Goal: Task Accomplishment & Management: Complete application form

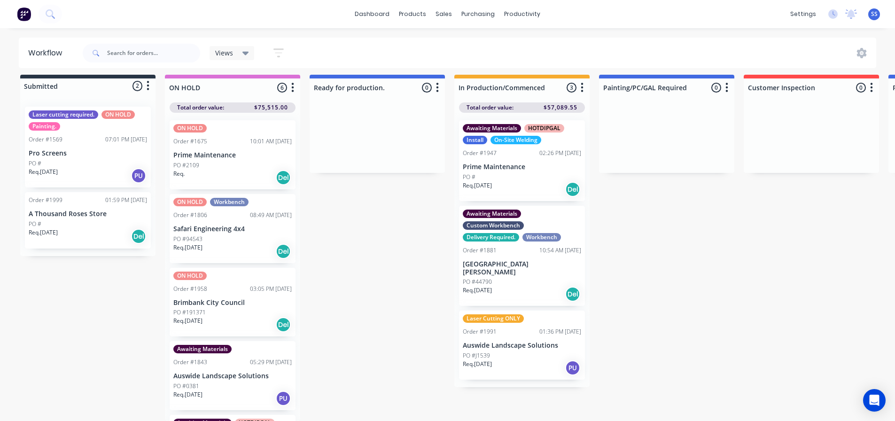
scroll to position [101, 0]
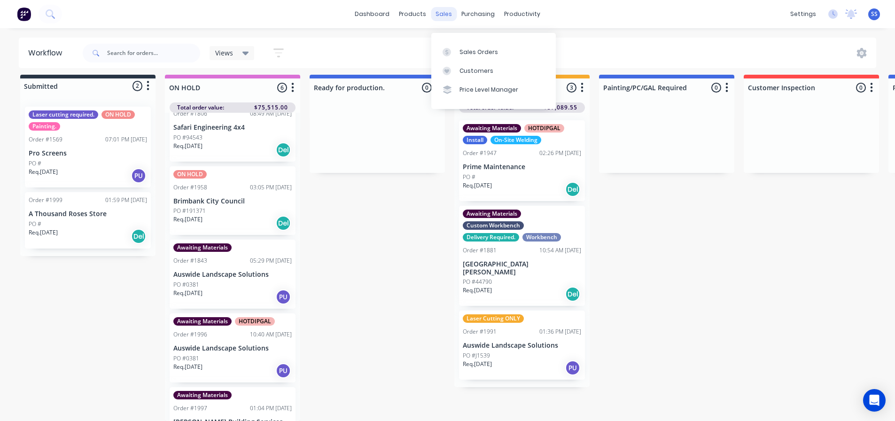
click at [446, 20] on div "sales" at bounding box center [444, 14] width 26 height 14
click at [471, 62] on link "Customers" at bounding box center [493, 71] width 124 height 19
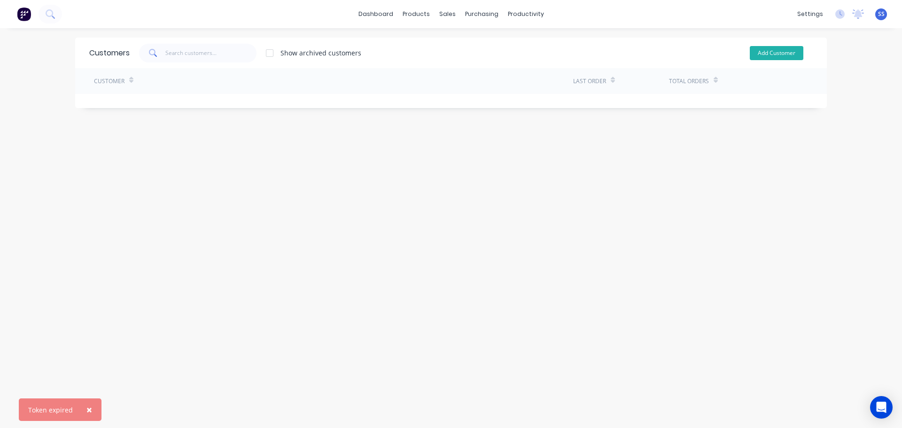
click at [783, 46] on button "Add Customer" at bounding box center [776, 53] width 54 height 14
select select "AU"
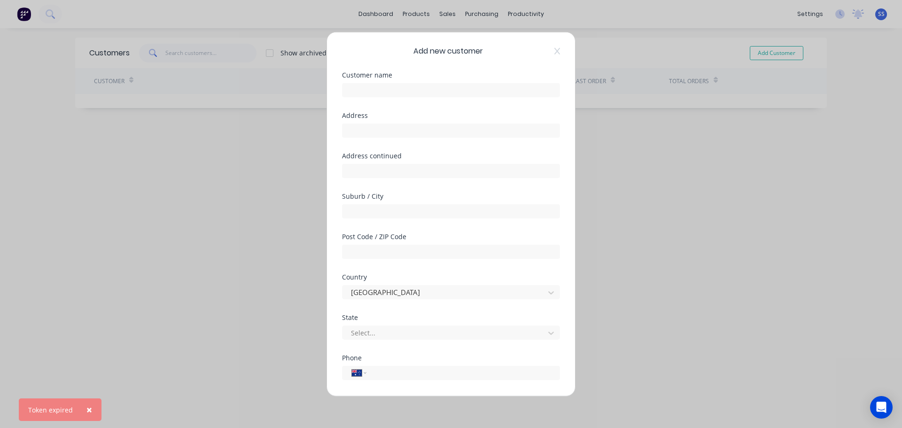
click at [706, 171] on div "Add new customer Customer name Address Address continued Suburb / City Post Cod…" at bounding box center [451, 214] width 902 height 428
click at [544, 50] on div "Add new customer" at bounding box center [451, 50] width 218 height 11
click at [554, 54] on icon at bounding box center [557, 51] width 6 height 8
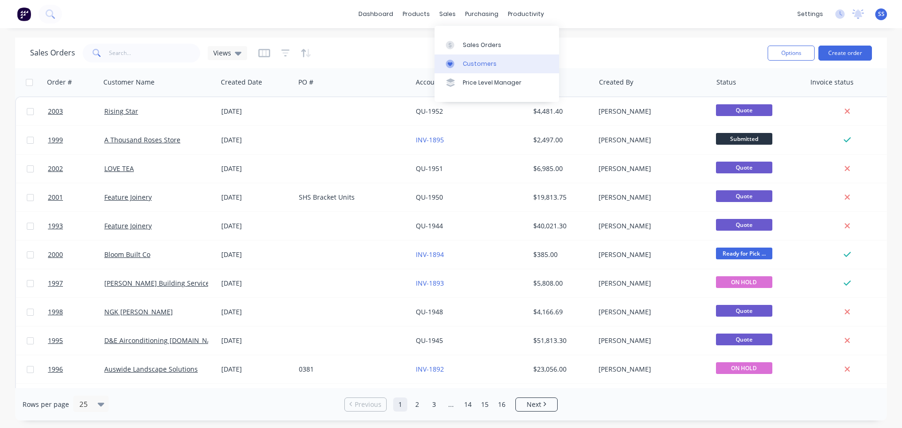
click at [473, 62] on div "Customers" at bounding box center [480, 64] width 34 height 8
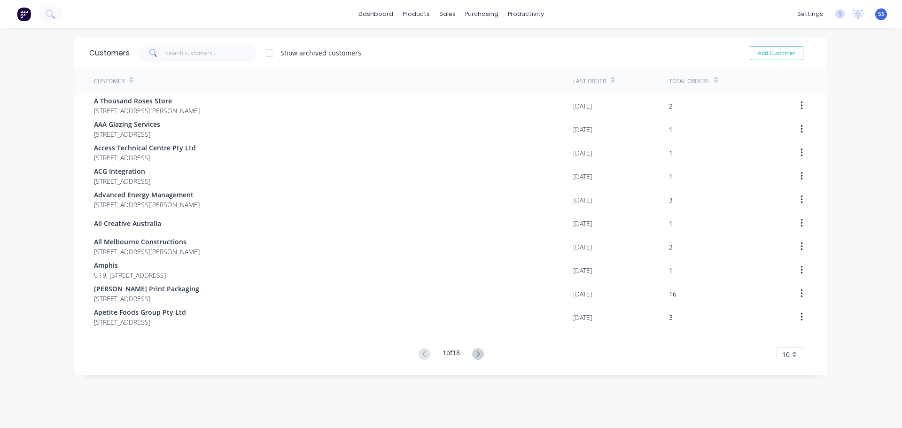
click at [742, 44] on div "Add Customer" at bounding box center [769, 53] width 85 height 19
click at [753, 46] on button "Add Customer" at bounding box center [776, 53] width 54 height 14
select select "AU"
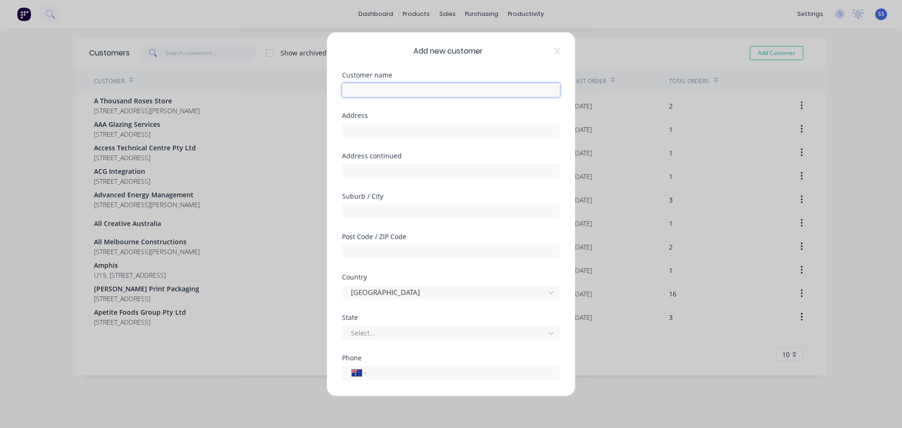
click at [438, 88] on input "text" at bounding box center [451, 90] width 218 height 14
type input "Nolimit Cranes"
type input "[STREET_ADDRESS][PERSON_NAME]"
type input "Sunshine North"
type input "3020"
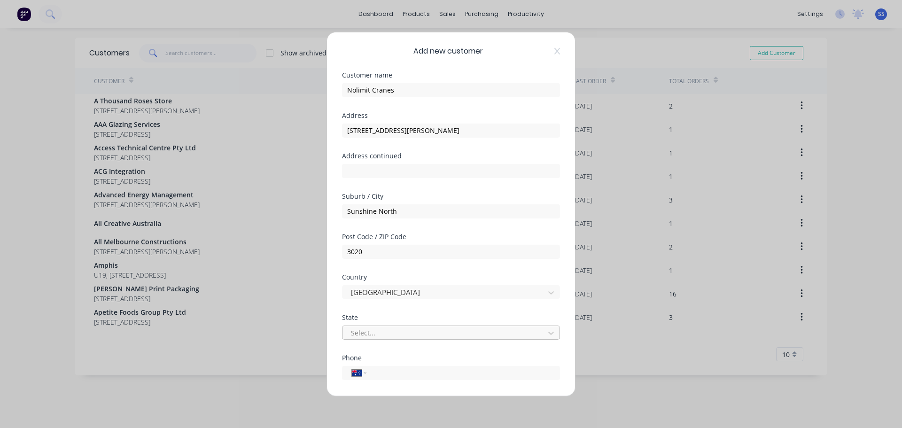
click at [421, 328] on div at bounding box center [445, 333] width 190 height 12
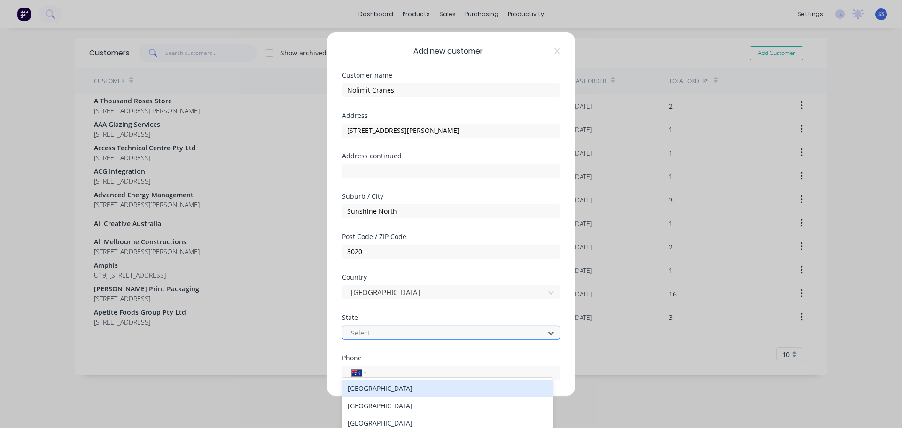
scroll to position [46, 0]
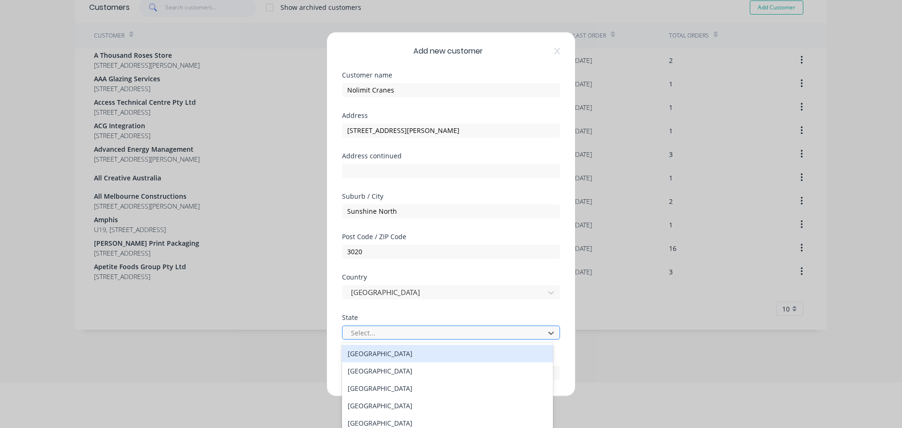
type input "v"
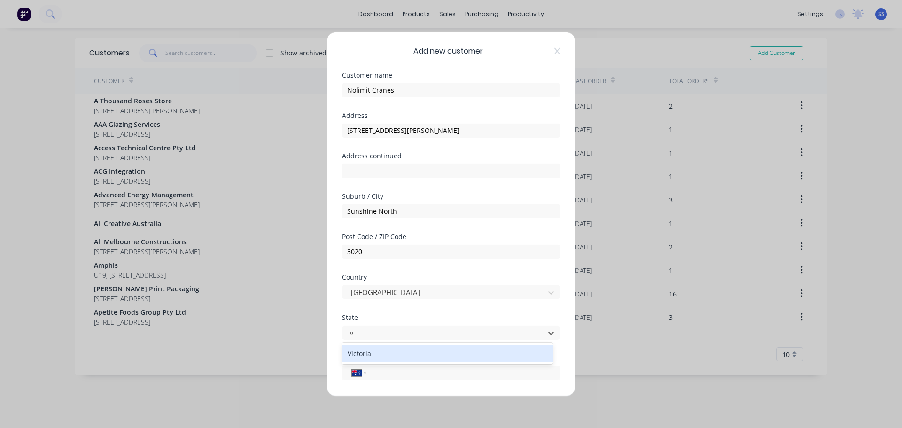
click at [421, 356] on div "Victoria" at bounding box center [447, 353] width 211 height 17
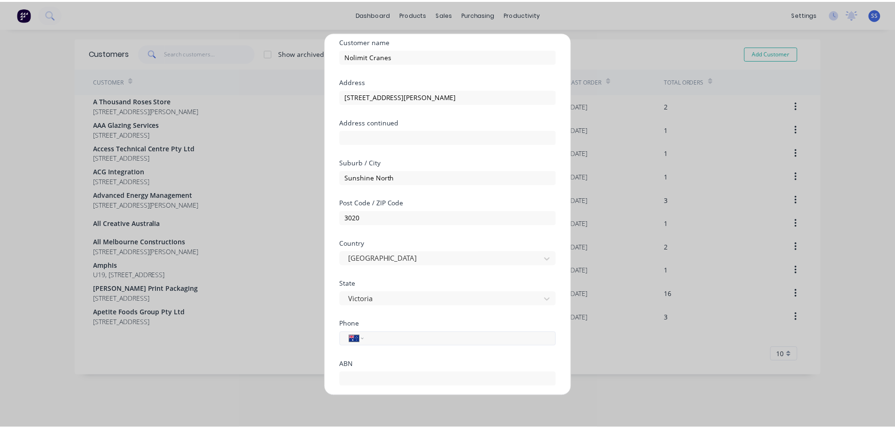
scroll to position [95, 0]
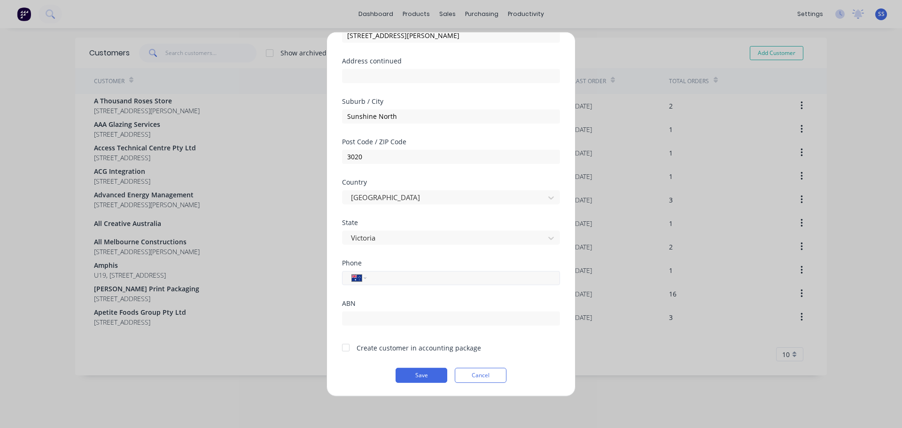
click at [420, 281] on input "tel" at bounding box center [461, 277] width 177 height 11
type input "0438 229 099"
click at [350, 348] on div at bounding box center [345, 347] width 19 height 19
click at [415, 377] on button "Save" at bounding box center [421, 374] width 52 height 15
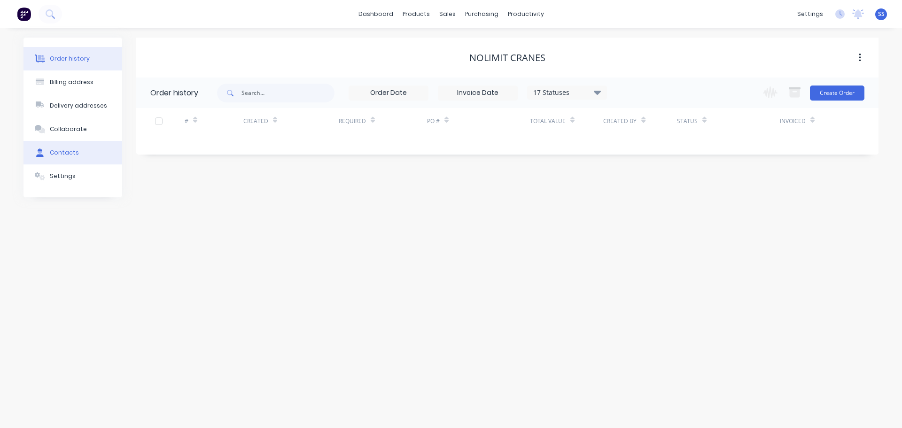
click at [99, 150] on button "Contacts" at bounding box center [72, 152] width 99 height 23
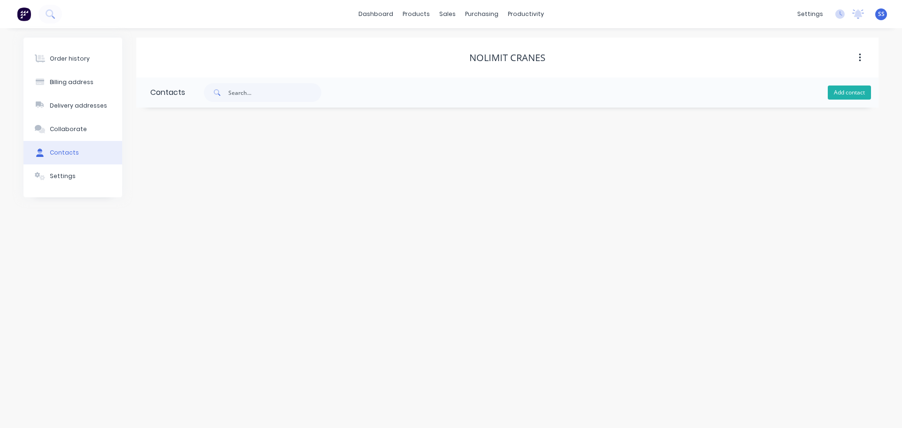
click at [850, 85] on button "Add contact" at bounding box center [848, 92] width 43 height 14
select select "AU"
click at [278, 160] on input "text" at bounding box center [227, 161] width 154 height 14
type input "T"
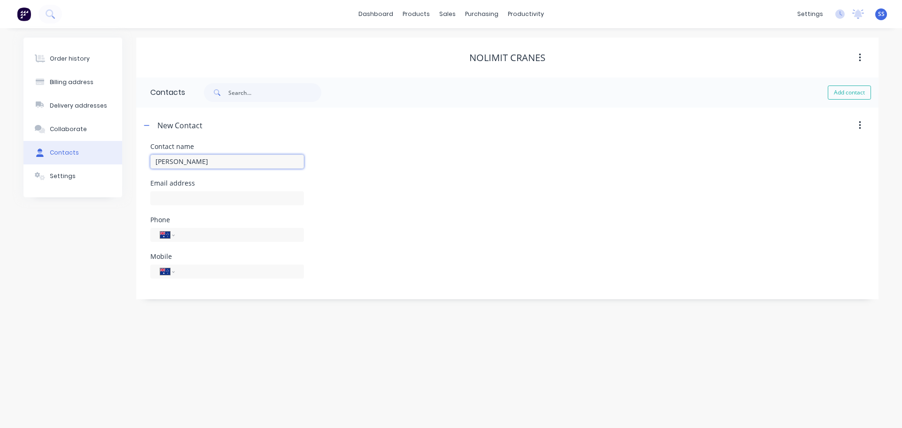
type input "[PERSON_NAME]"
select select "AU"
click at [262, 193] on input "text" at bounding box center [227, 198] width 154 height 14
type input "[EMAIL_ADDRESS][DOMAIN_NAME]"
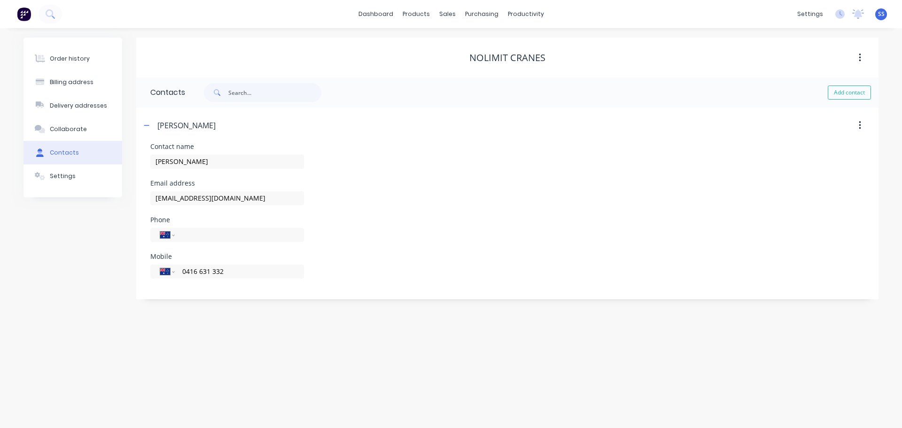
type input "0416 631 332"
click at [337, 312] on div "Order history Billing address Delivery addresses Collaborate Contacts Settings …" at bounding box center [451, 228] width 902 height 400
click at [80, 69] on button "Order history" at bounding box center [72, 58] width 99 height 23
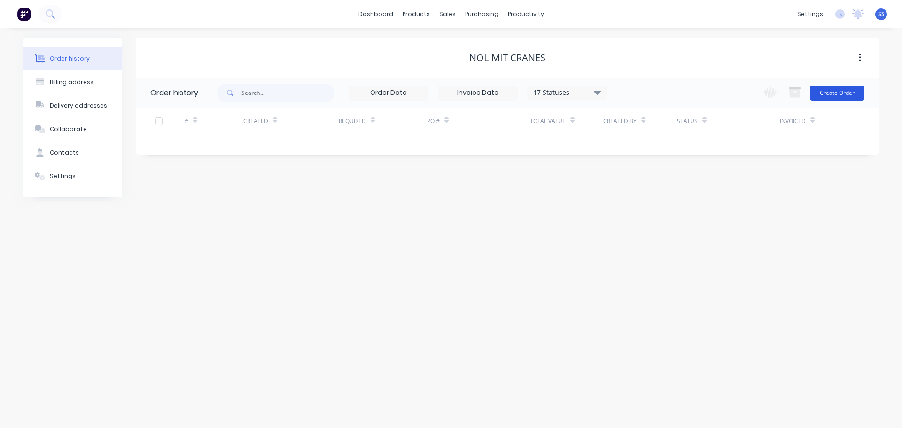
click at [842, 92] on button "Create Order" at bounding box center [837, 92] width 54 height 15
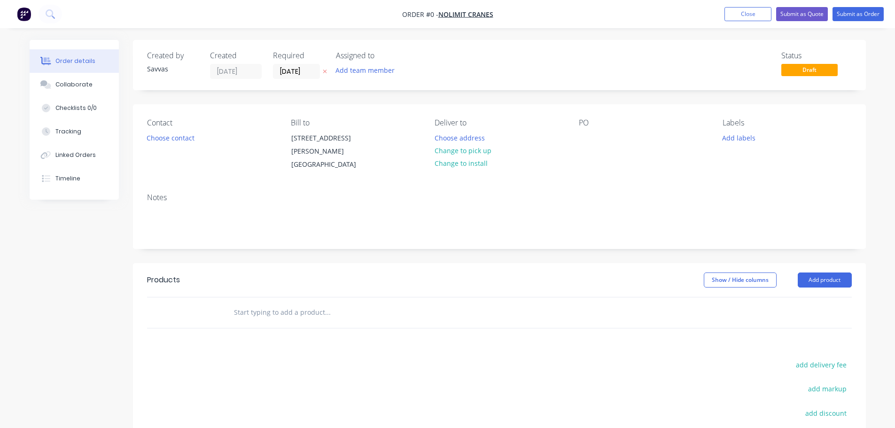
click at [173, 146] on div "Contact Choose contact" at bounding box center [211, 144] width 129 height 53
click at [177, 138] on button "Choose contact" at bounding box center [170, 137] width 58 height 13
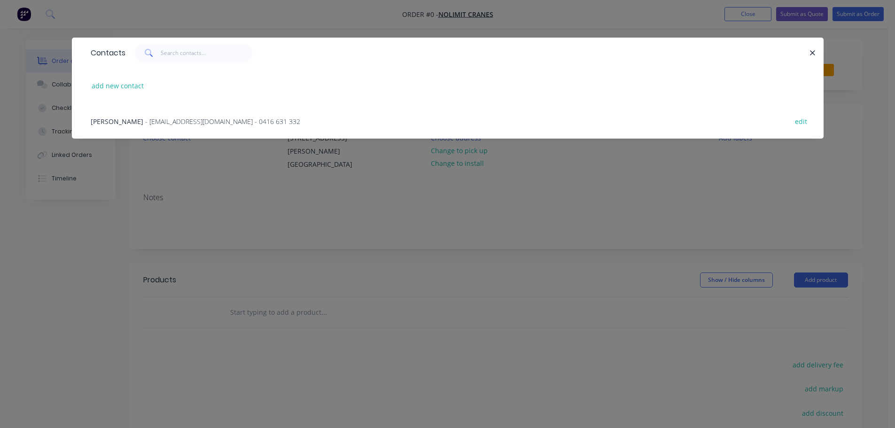
click at [169, 128] on div "[PERSON_NAME] - [EMAIL_ADDRESS][DOMAIN_NAME] - 0416 631 332 edit" at bounding box center [447, 120] width 723 height 35
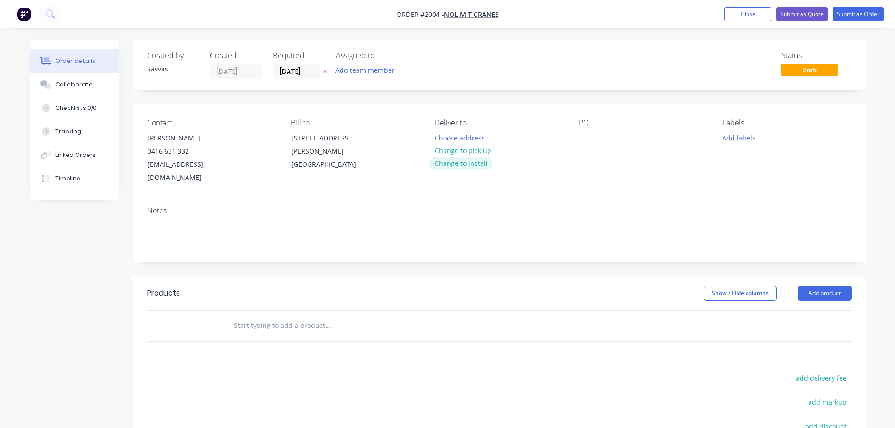
click at [449, 159] on button "Change to install" at bounding box center [460, 163] width 63 height 13
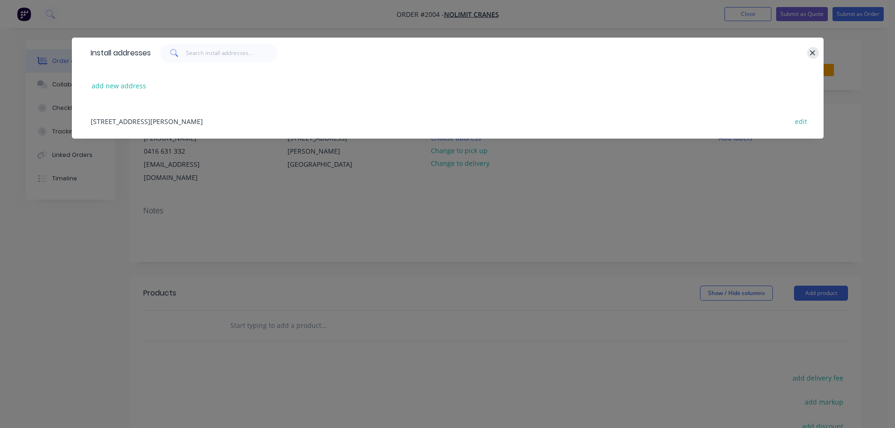
click at [812, 53] on icon "button" at bounding box center [812, 52] width 5 height 5
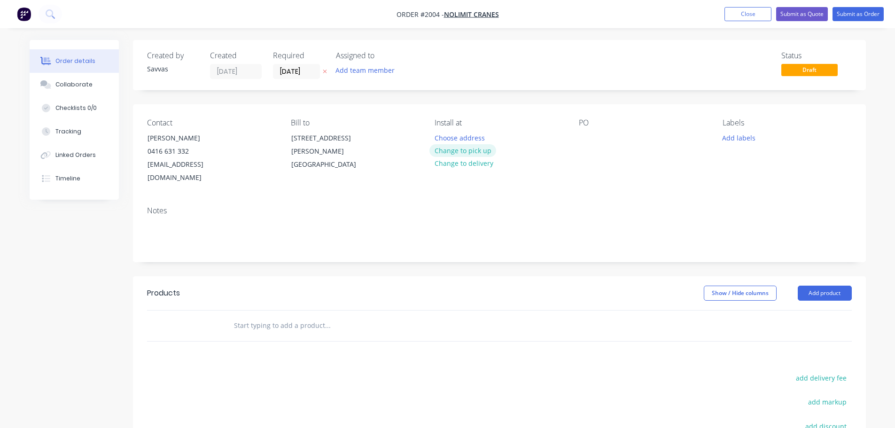
click at [491, 153] on button "Change to pick up" at bounding box center [462, 150] width 67 height 13
click at [811, 286] on button "Add product" at bounding box center [824, 293] width 54 height 15
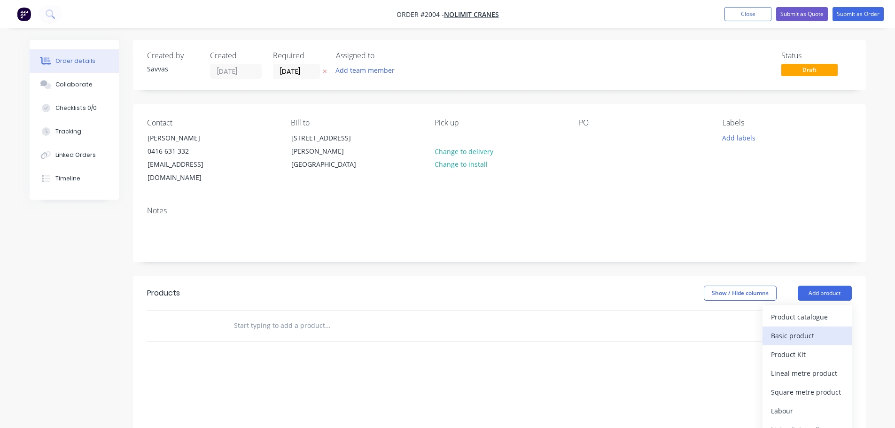
click at [813, 326] on button "Basic product" at bounding box center [806, 335] width 89 height 19
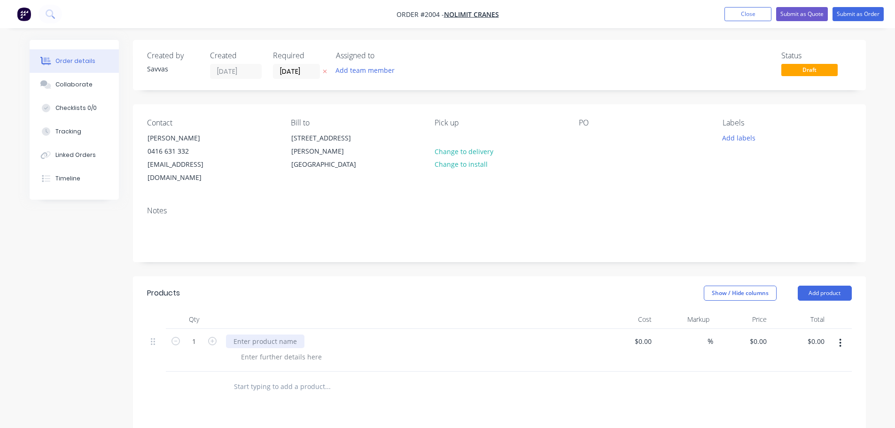
click at [240, 334] on div at bounding box center [265, 341] width 78 height 14
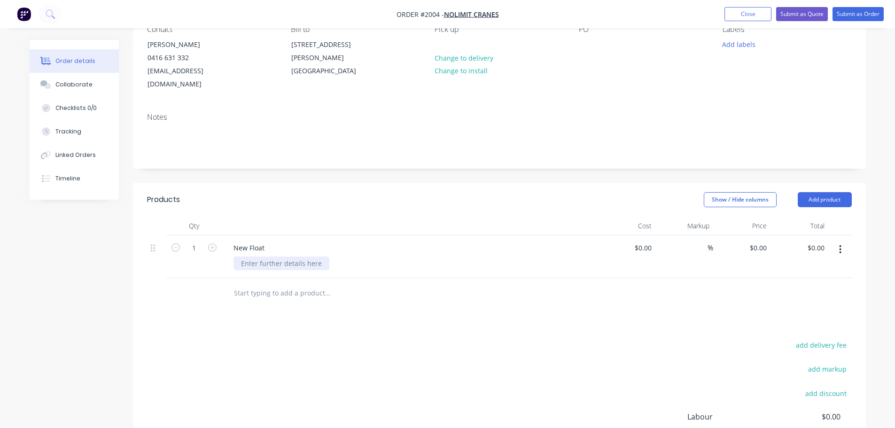
scroll to position [94, 0]
click at [275, 256] on div at bounding box center [281, 263] width 96 height 14
click at [266, 240] on div "New Float" at bounding box center [249, 247] width 46 height 14
click at [253, 256] on div at bounding box center [413, 263] width 361 height 14
click at [244, 256] on div at bounding box center [240, 263] width 15 height 14
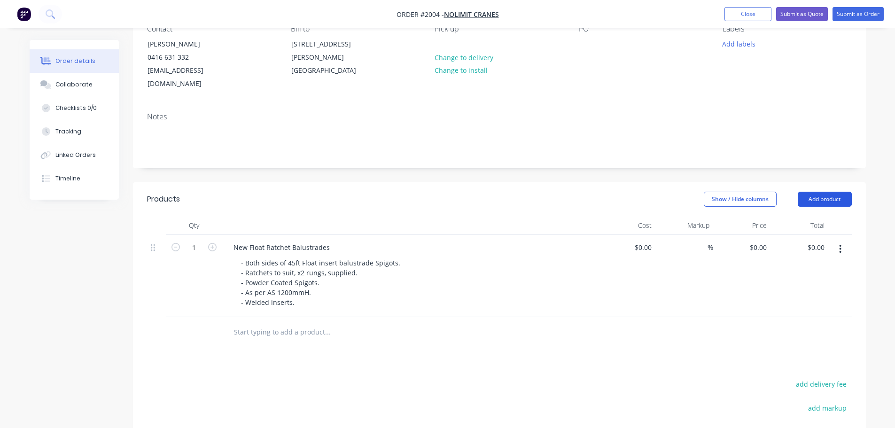
click at [810, 192] on button "Add product" at bounding box center [824, 199] width 54 height 15
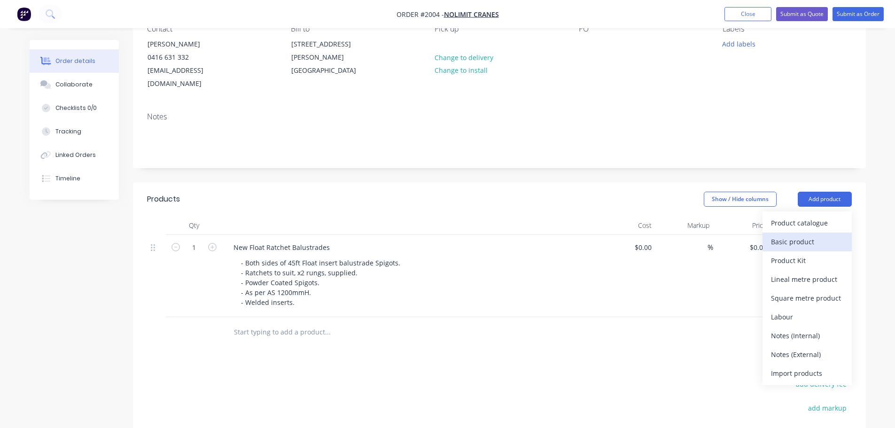
click at [795, 232] on button "Basic product" at bounding box center [806, 241] width 89 height 19
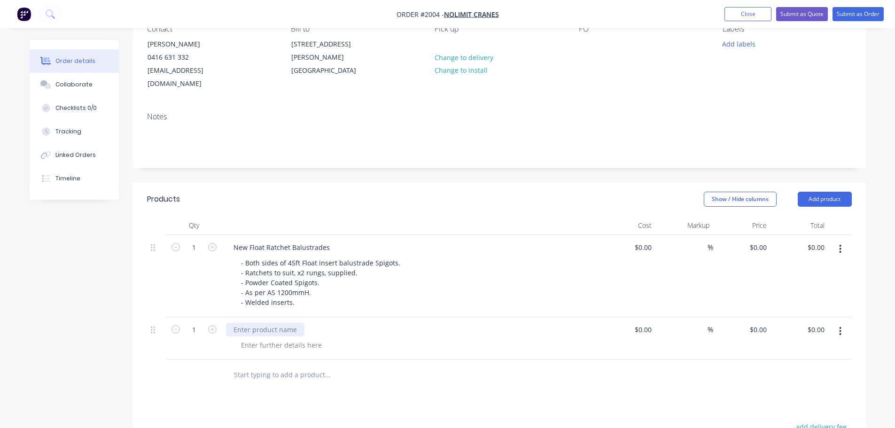
click at [265, 323] on div at bounding box center [265, 330] width 78 height 14
click at [279, 338] on div at bounding box center [281, 345] width 96 height 14
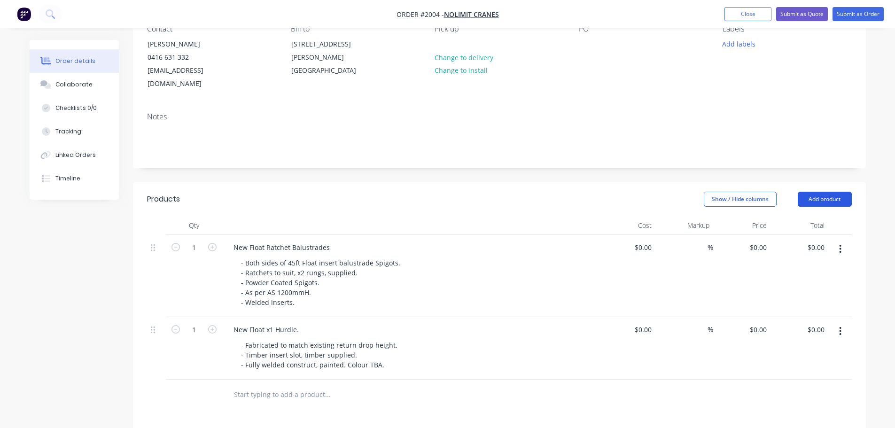
click at [840, 192] on button "Add product" at bounding box center [824, 199] width 54 height 15
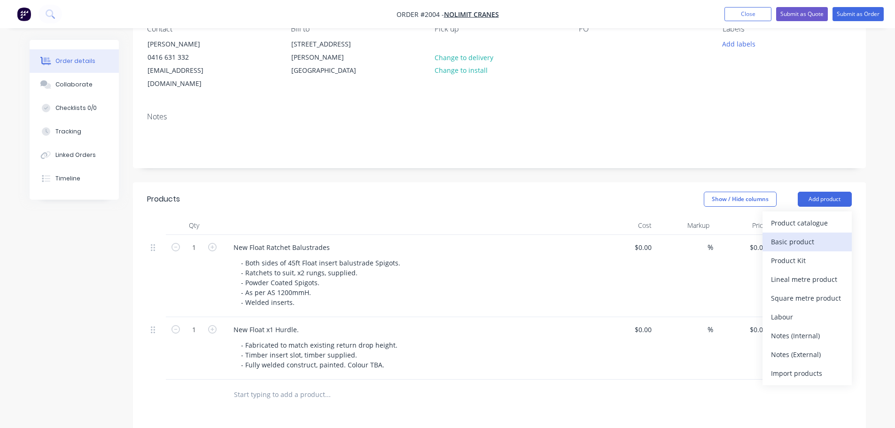
click at [802, 235] on div "Basic product" at bounding box center [807, 242] width 72 height 14
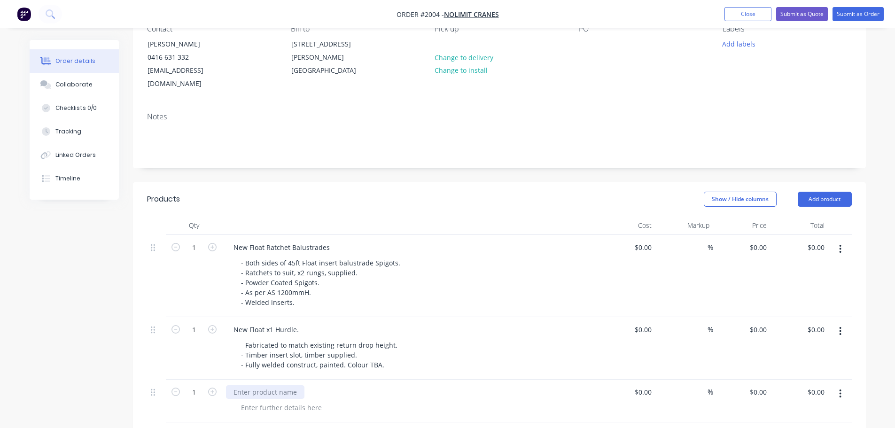
click at [253, 385] on div at bounding box center [265, 392] width 78 height 14
click at [258, 401] on div at bounding box center [281, 408] width 96 height 14
click at [215, 386] on button "button" at bounding box center [212, 391] width 12 height 10
type input "2"
click at [280, 385] on div "Vawdry Trailers." at bounding box center [259, 392] width 66 height 14
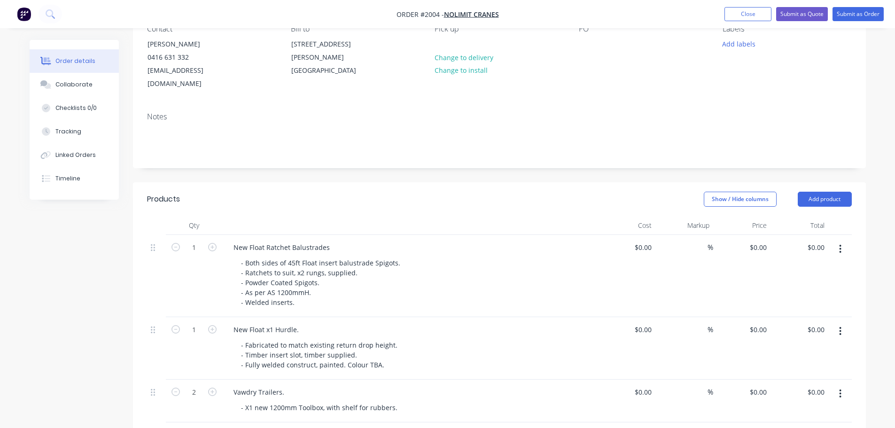
click at [335, 386] on div "Vawdry Trailers. - X1 new 1200mm Toolbox, with shelf for rubbers." at bounding box center [410, 400] width 376 height 43
click at [396, 401] on div "- X1 new 1200mm Toolbox, with shelf for rubbers." at bounding box center [318, 408] width 171 height 14
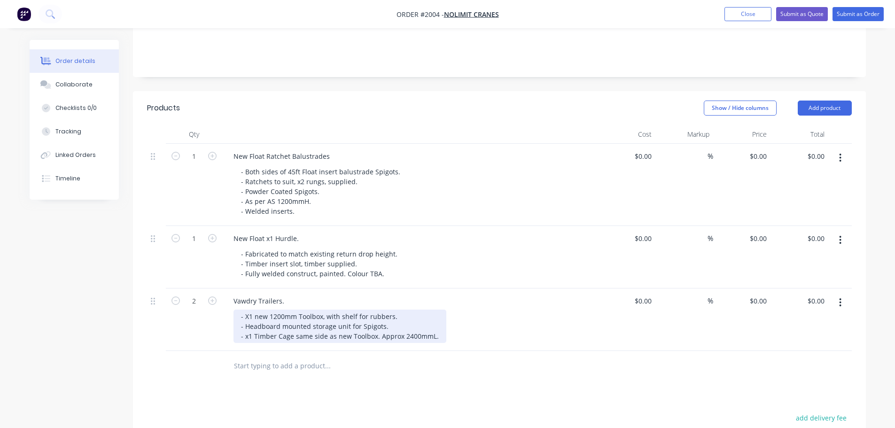
scroll to position [188, 0]
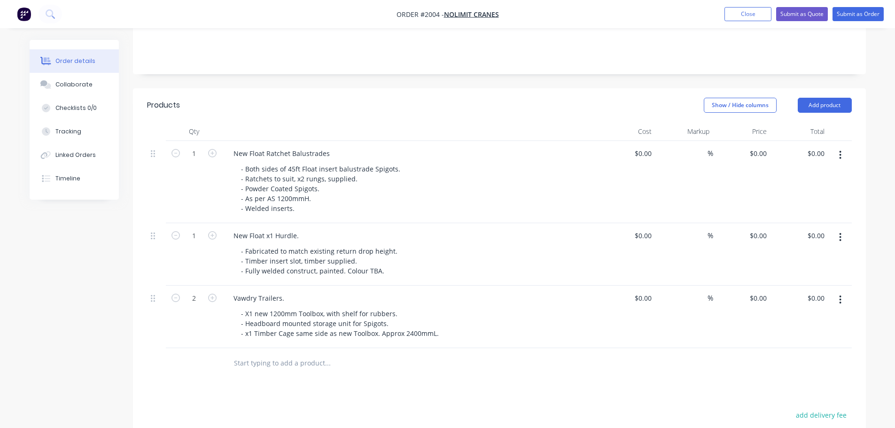
click at [492, 348] on div at bounding box center [391, 363] width 338 height 31
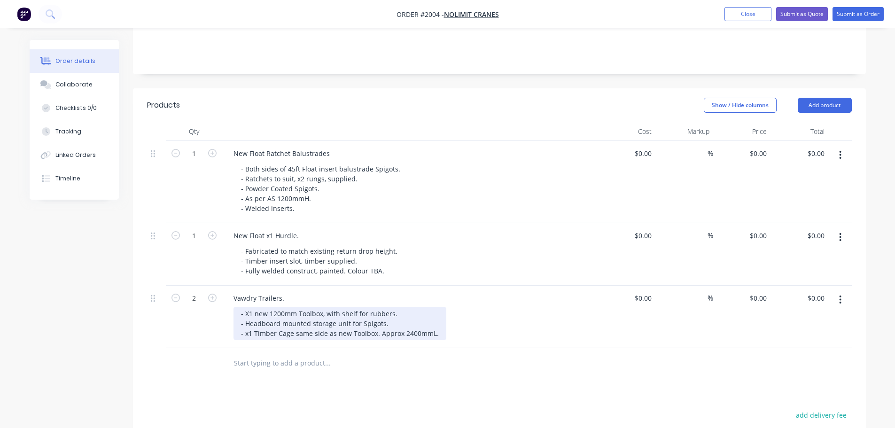
click at [395, 307] on div "- X1 new 1200mm Toolbox, with shelf for rubbers. - Headboard mounted storage un…" at bounding box center [339, 323] width 213 height 33
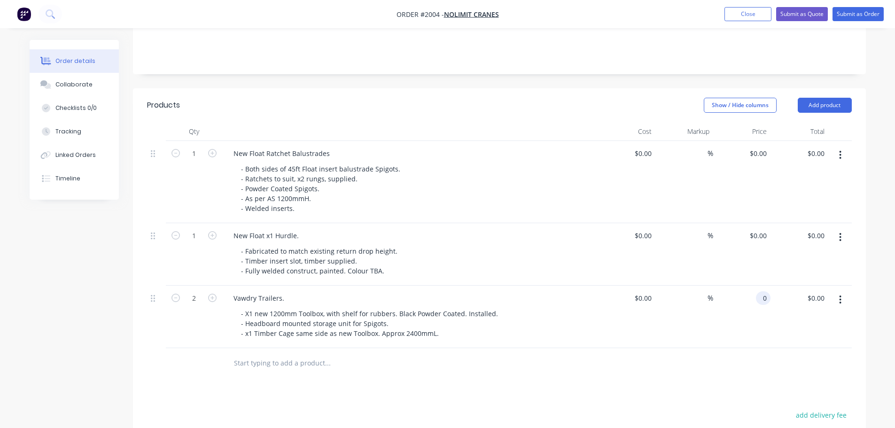
click at [760, 291] on div "0 0" at bounding box center [764, 298] width 11 height 14
type input "$2,500.00"
type input "$5,000.00"
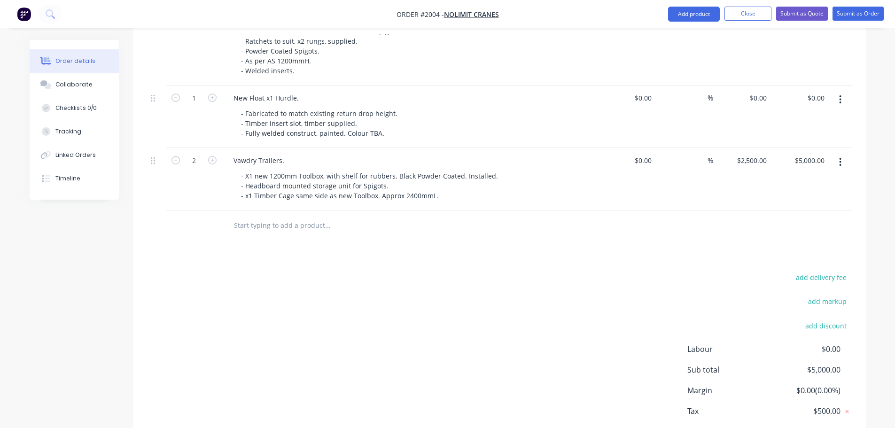
scroll to position [271, 0]
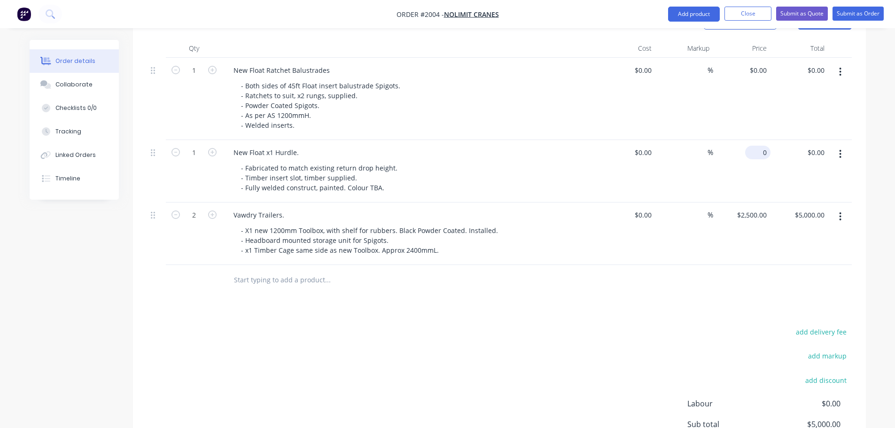
click at [755, 142] on div "0 $0.00" at bounding box center [742, 171] width 58 height 62
click at [449, 290] on div "Products Show / Hide columns Add product Qty Cost Markup Price Total 1 New Floa…" at bounding box center [499, 263] width 733 height 516
type input "$1,050.00"
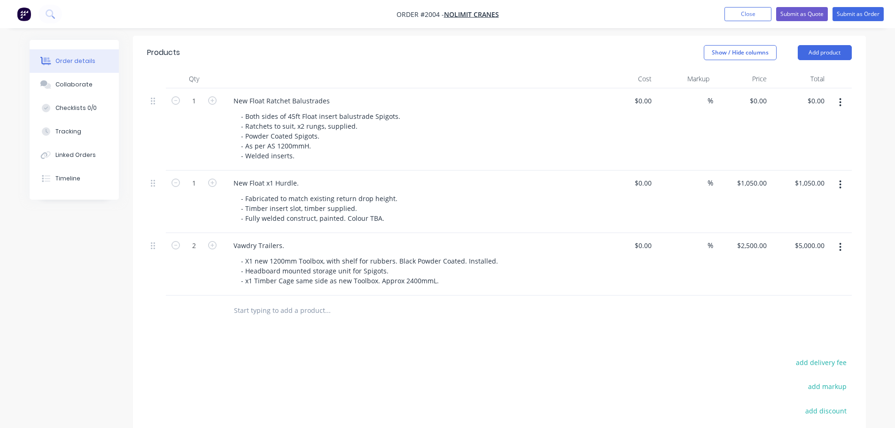
scroll to position [224, 0]
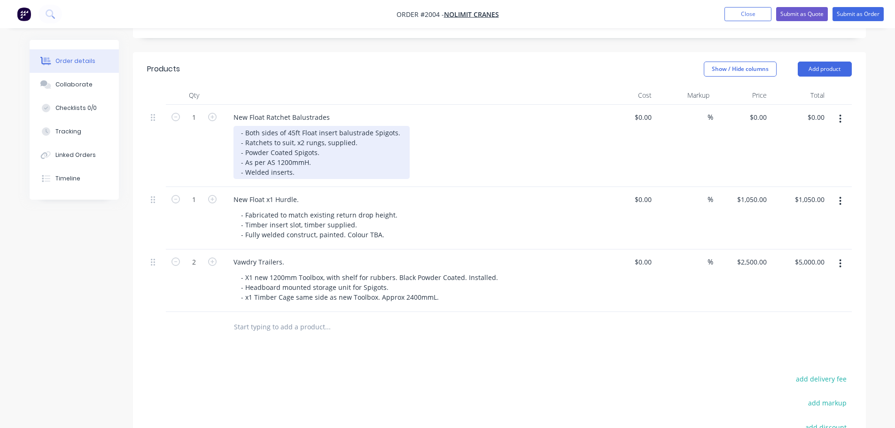
click at [264, 141] on div "- Both sides of 45ft Float insert balustrade Spigots. - Ratchets to suit, x2 ru…" at bounding box center [321, 152] width 176 height 53
click at [281, 141] on div "- Both sides of 45ft Float insert balustrade Spigots. - Ratchets to suit, x2 ru…" at bounding box center [321, 152] width 176 height 53
click at [282, 141] on div "- Both sides of 45ft Float insert balustrade Spigots. - Ratchets to suit, x2 ru…" at bounding box center [321, 152] width 176 height 53
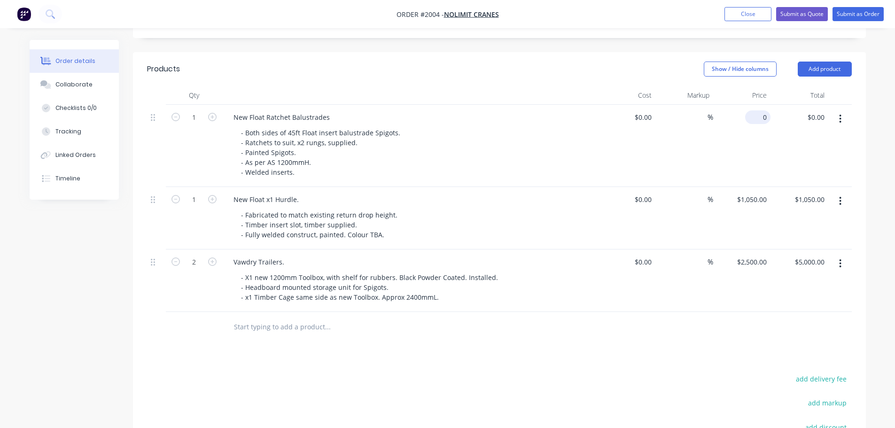
click at [761, 110] on input "0" at bounding box center [760, 117] width 22 height 14
type input "$3,946.00"
click at [541, 62] on div "Show / Hide columns Add product" at bounding box center [573, 69] width 555 height 15
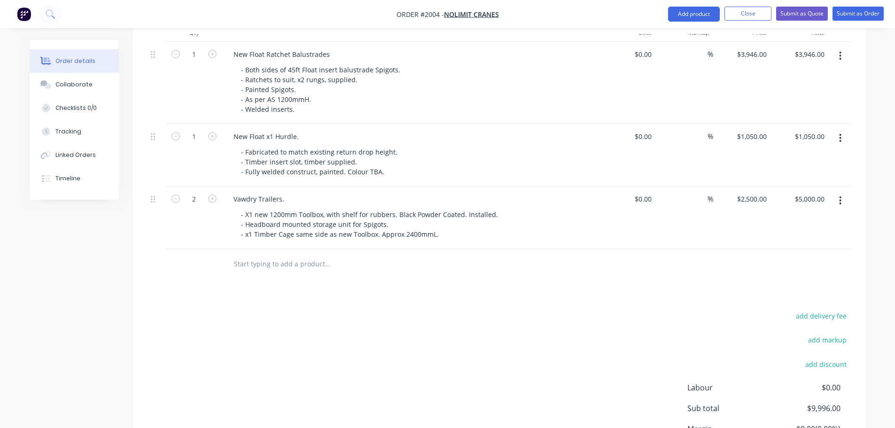
scroll to position [271, 0]
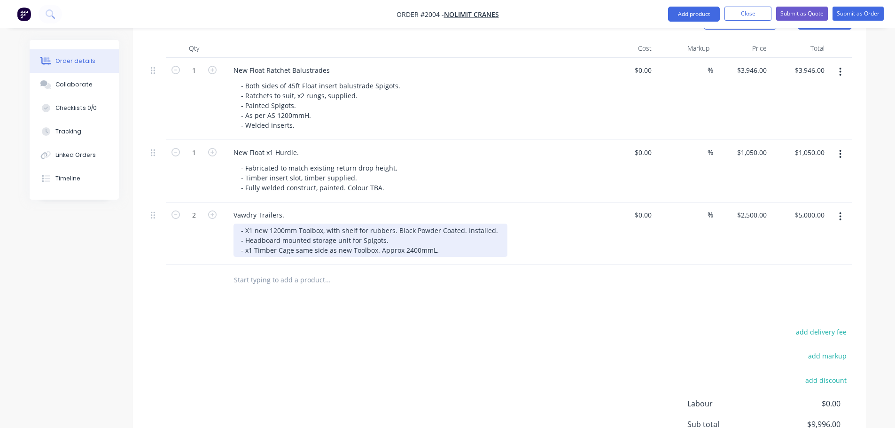
click at [278, 237] on div "- X1 new 1200mm Toolbox, with shelf for rubbers. Black Powder Coated. Installed…" at bounding box center [370, 240] width 274 height 33
click at [320, 236] on div "- X1 new 1200mm Toolbox, with shelf for rubbers. Black Powder Coated. Installed…" at bounding box center [370, 240] width 274 height 33
click at [299, 224] on div "- X1 new 1200mm Toolbox, with shelf for rubbers. Black Powder Coated. Installed…" at bounding box center [370, 240] width 275 height 33
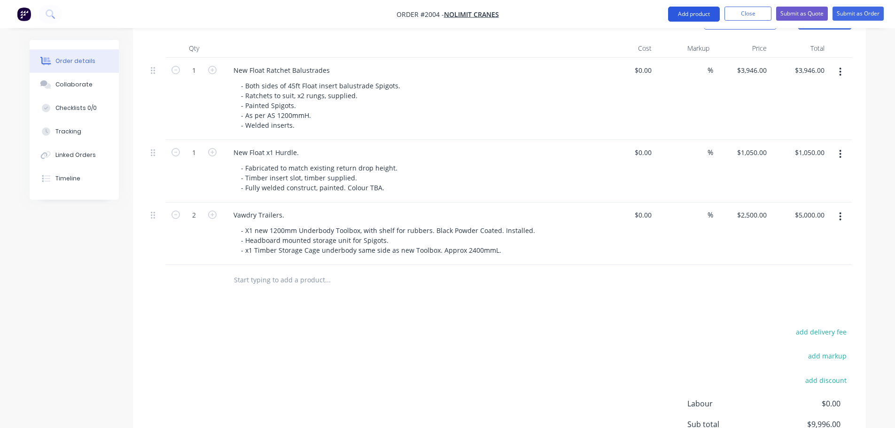
click at [698, 13] on button "Add product" at bounding box center [694, 14] width 52 height 15
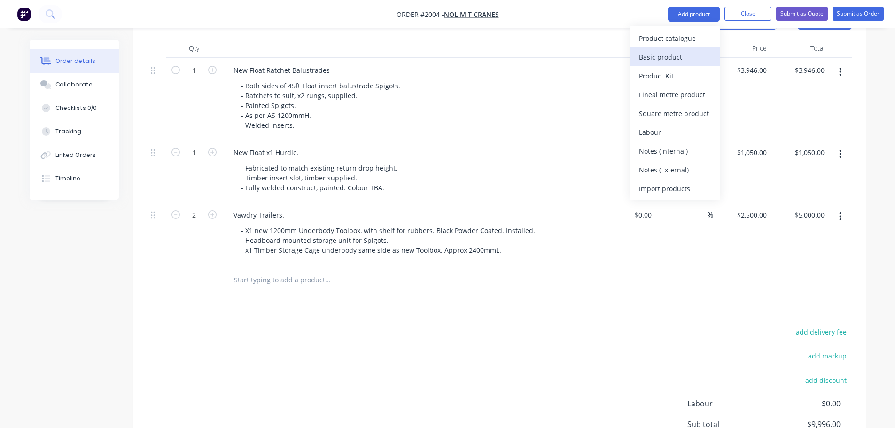
click at [679, 62] on div "Basic product" at bounding box center [675, 57] width 72 height 14
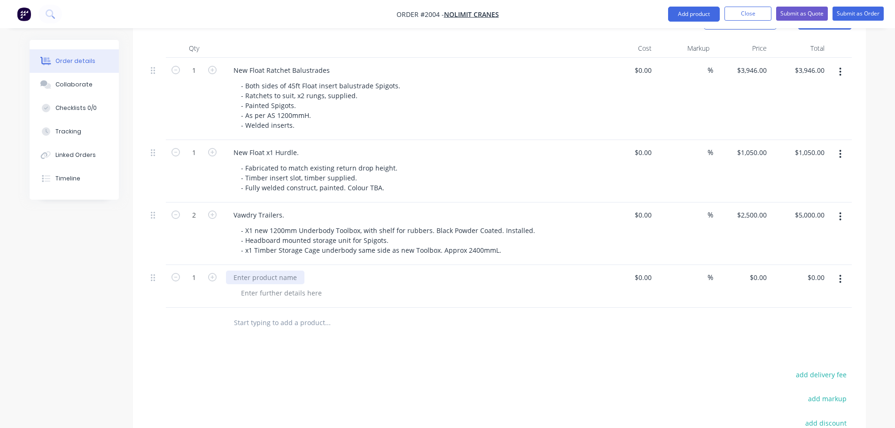
click at [283, 270] on div at bounding box center [265, 277] width 78 height 14
click at [291, 286] on div at bounding box center [281, 293] width 96 height 14
click at [577, 350] on div "Products Show / Hide columns Add product Qty Cost Markup Price Total 1 New Floa…" at bounding box center [499, 284] width 733 height 558
click at [303, 286] on div "- Folded steel shelf." at bounding box center [271, 293] width 77 height 14
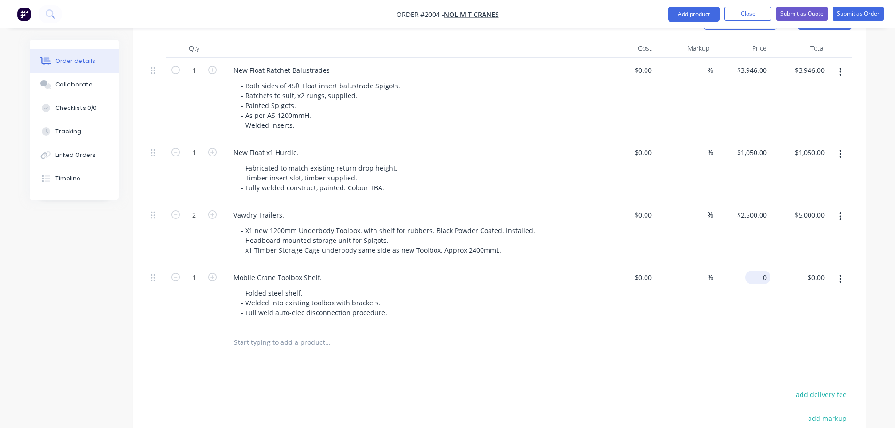
click at [752, 266] on div "0 $0.00" at bounding box center [742, 296] width 58 height 62
type input "$450.00"
click at [529, 361] on div "Products Show / Hide columns Add product Qty Cost Markup Price Total 1 New Floa…" at bounding box center [499, 294] width 733 height 578
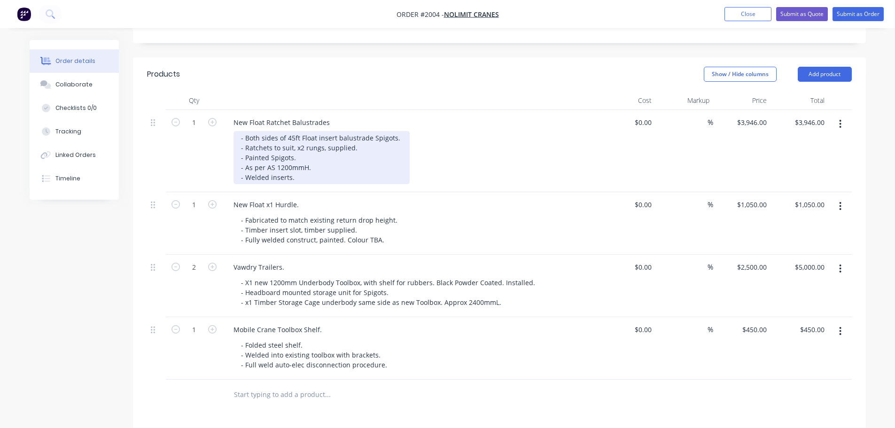
scroll to position [239, 0]
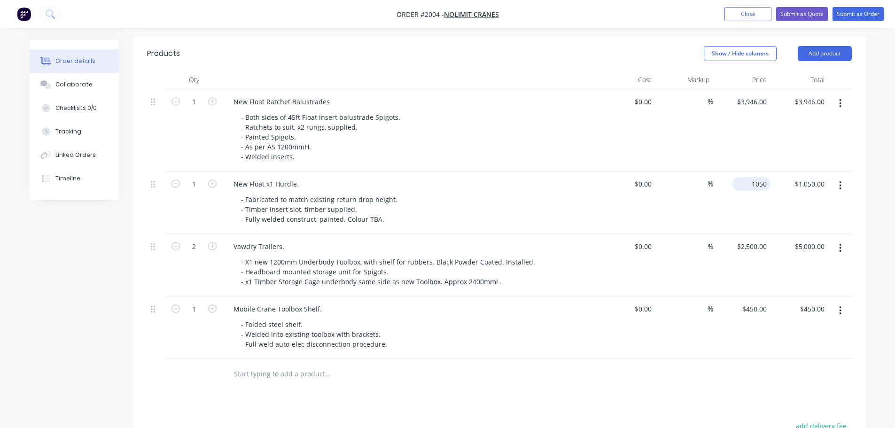
click at [748, 177] on div "1050 $1,050.00" at bounding box center [751, 184] width 38 height 14
type input "$1,250.00"
click at [573, 144] on div "- Both sides of 45ft Float insert balustrade Spigots. - Ratchets to suit, x2 ru…" at bounding box center [413, 136] width 361 height 53
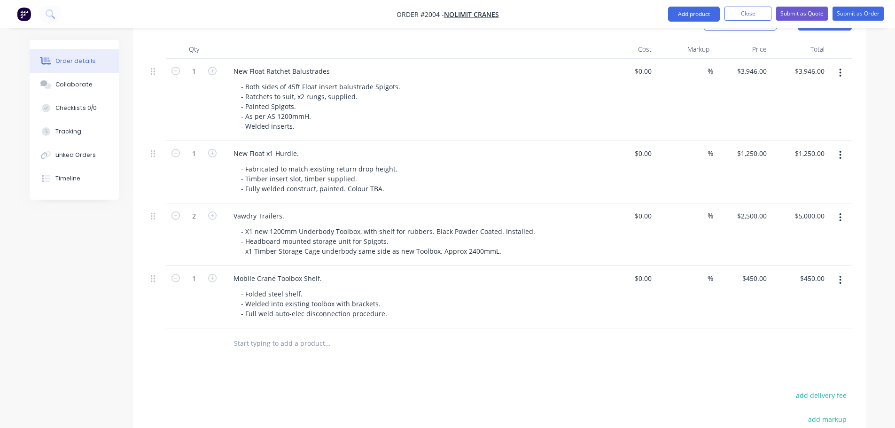
scroll to position [286, 0]
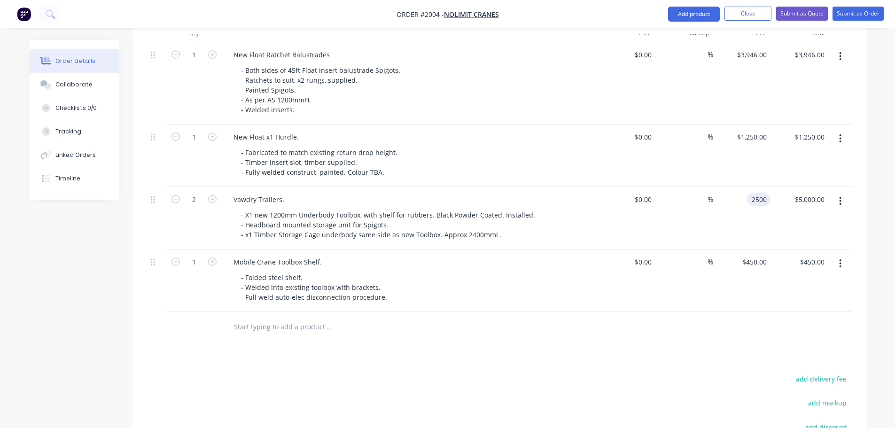
click at [747, 187] on div "2500 2500" at bounding box center [742, 218] width 58 height 62
type input "$3,110.00"
type input "$6,220.00"
click at [586, 343] on div "Products Show / Hide columns Add product Qty Cost Markup Price Total 1 New Floa…" at bounding box center [499, 279] width 733 height 578
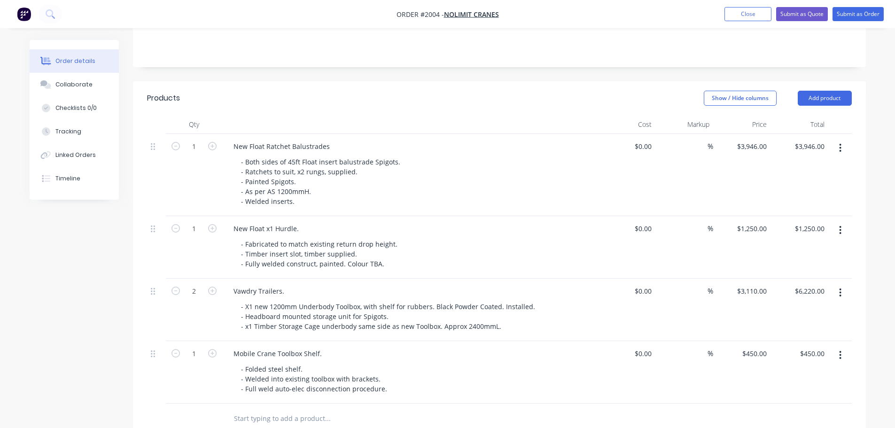
scroll to position [239, 0]
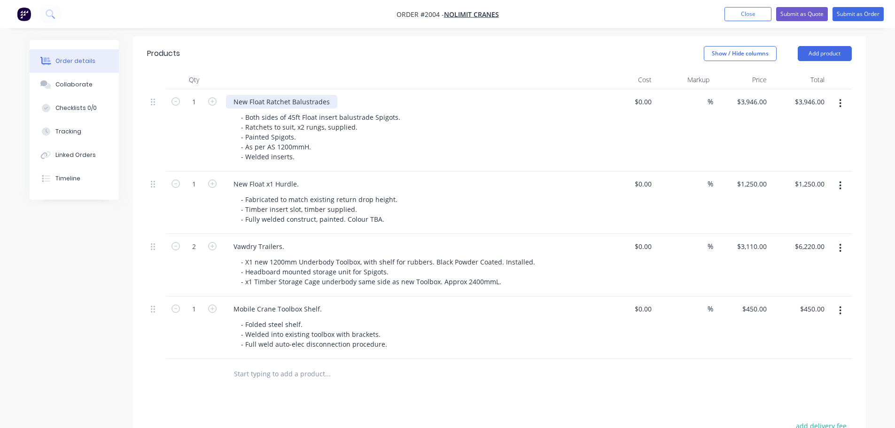
click at [332, 95] on div "New Float Ratchet Balustrades" at bounding box center [281, 102] width 111 height 14
click at [414, 364] on input "text" at bounding box center [327, 373] width 188 height 19
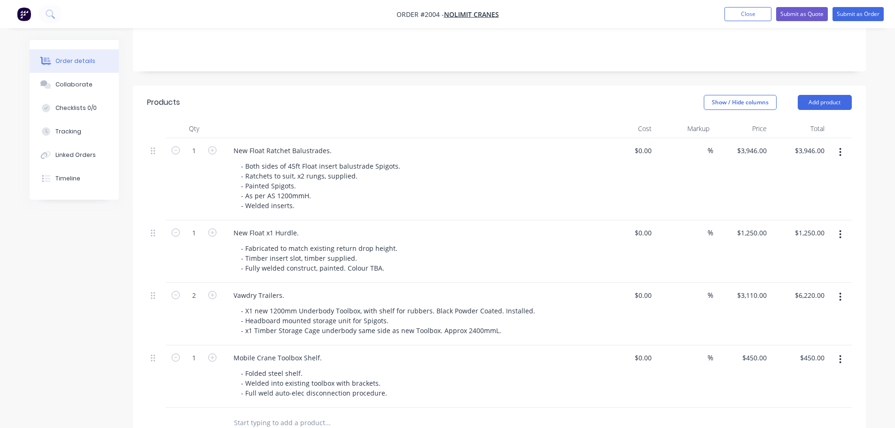
scroll to position [146, 0]
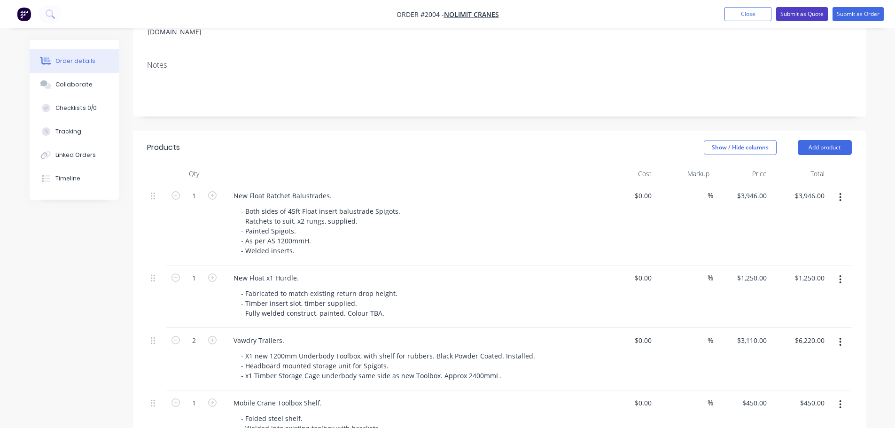
click at [811, 15] on button "Submit as Quote" at bounding box center [802, 14] width 52 height 14
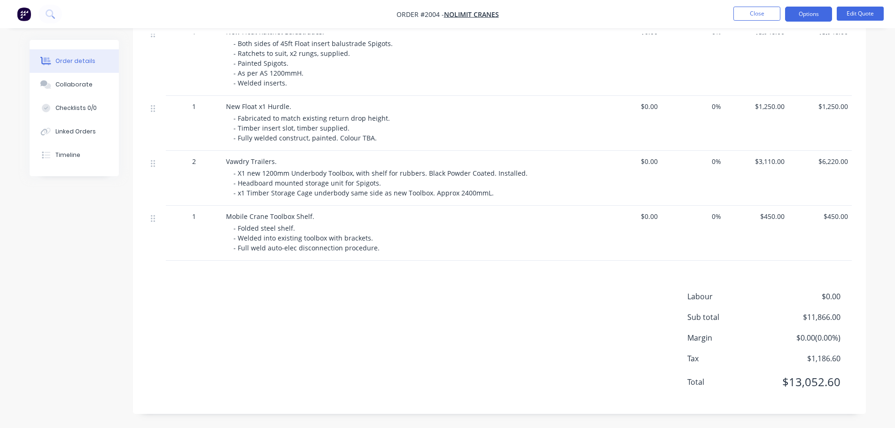
scroll to position [105, 0]
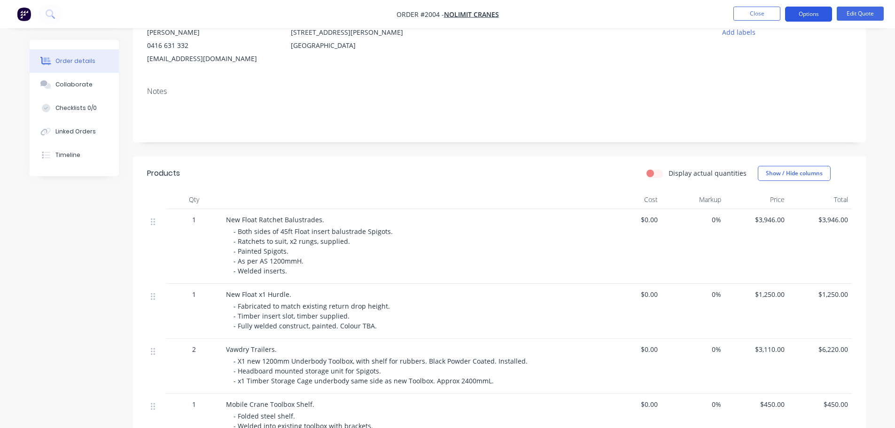
click at [790, 18] on button "Options" at bounding box center [808, 14] width 47 height 15
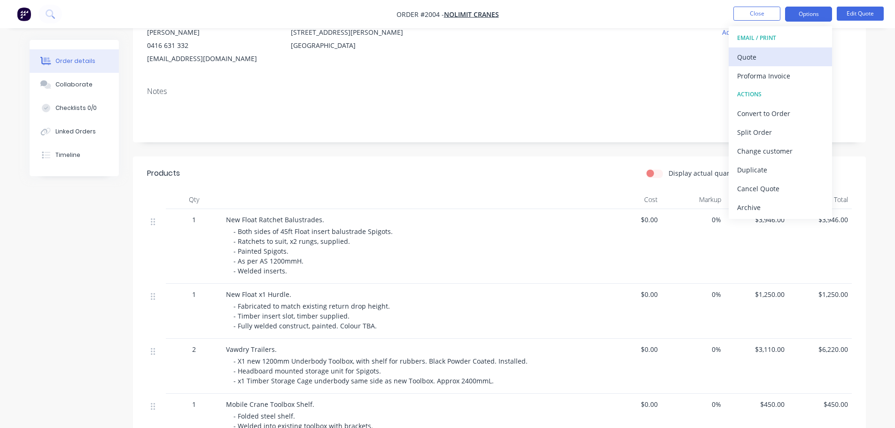
click at [773, 49] on button "Quote" at bounding box center [779, 56] width 103 height 19
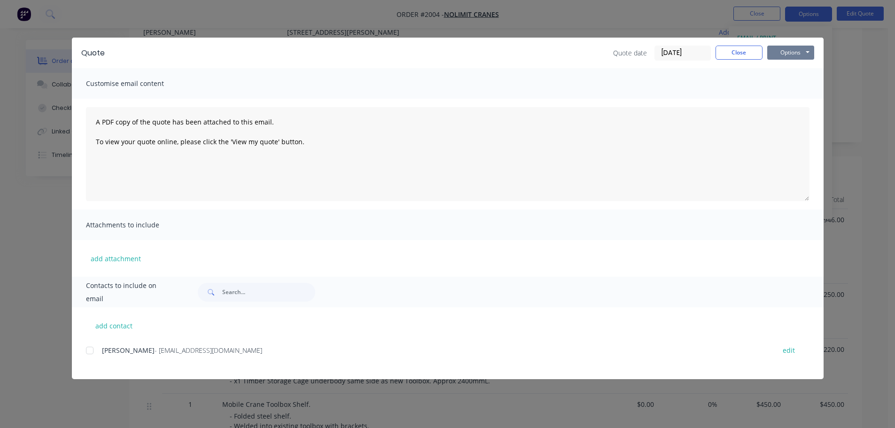
click at [794, 48] on button "Options" at bounding box center [790, 53] width 47 height 14
click at [792, 78] on button "Print" at bounding box center [797, 84] width 60 height 15
click at [735, 55] on button "Close" at bounding box center [738, 53] width 47 height 14
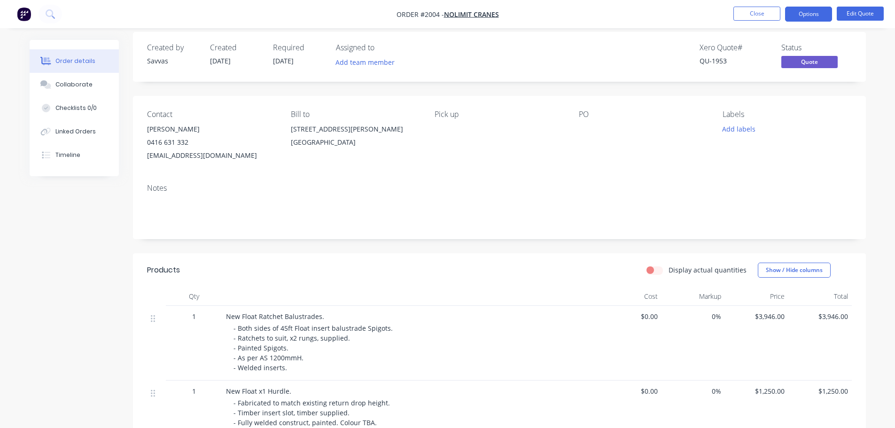
scroll to position [0, 0]
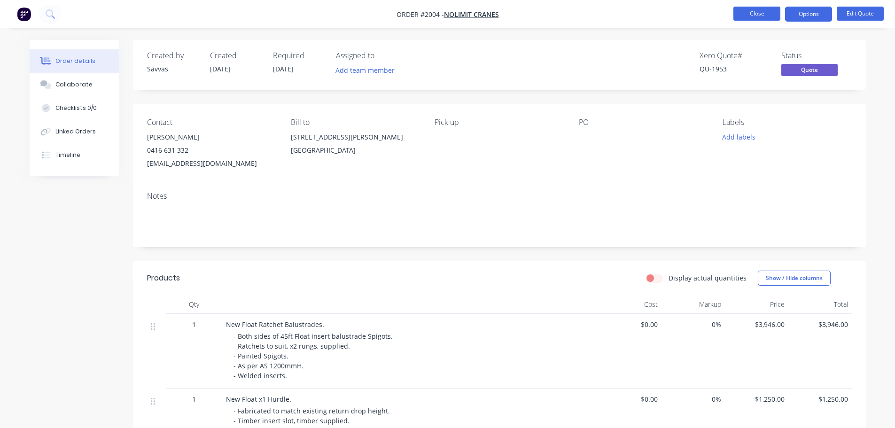
click at [776, 8] on button "Close" at bounding box center [756, 14] width 47 height 14
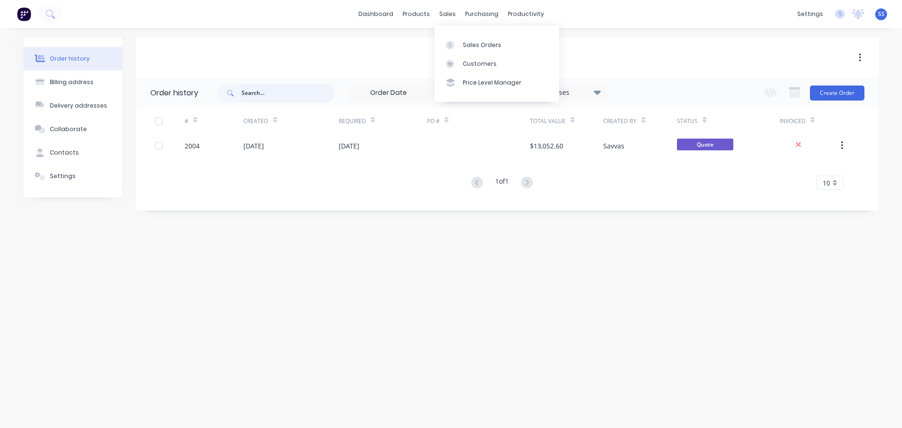
click at [286, 94] on input "text" at bounding box center [287, 93] width 93 height 19
click at [456, 41] on div at bounding box center [453, 45] width 14 height 8
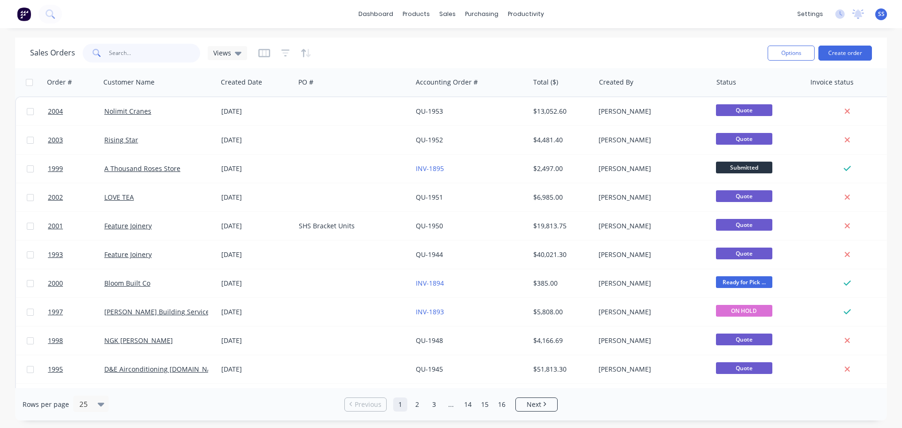
click at [173, 57] on input "text" at bounding box center [155, 53] width 92 height 19
type input "prime"
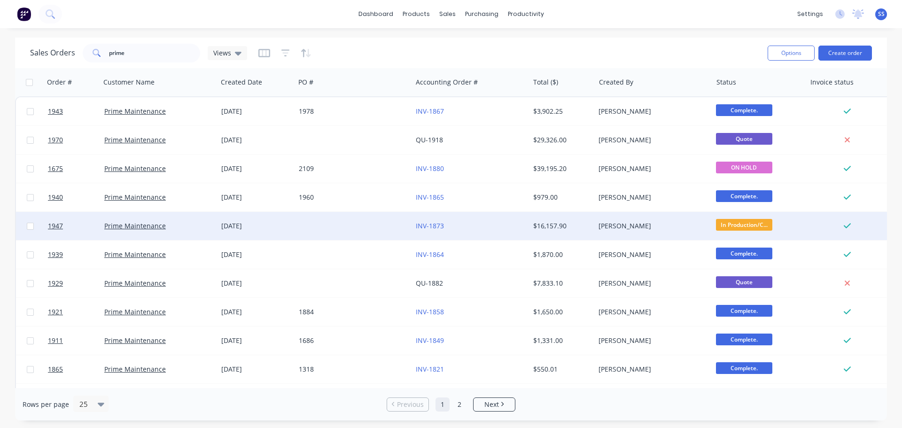
click at [402, 219] on div at bounding box center [353, 226] width 117 height 28
